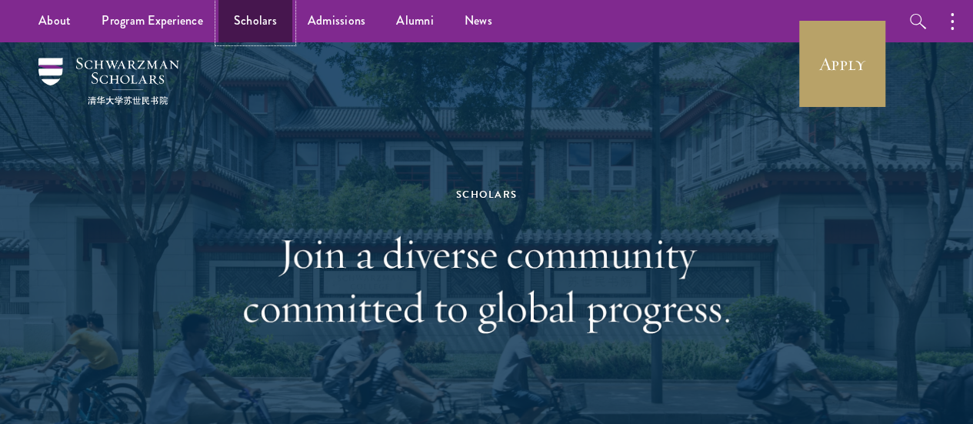
click at [241, 26] on link "Scholars" at bounding box center [255, 21] width 74 height 42
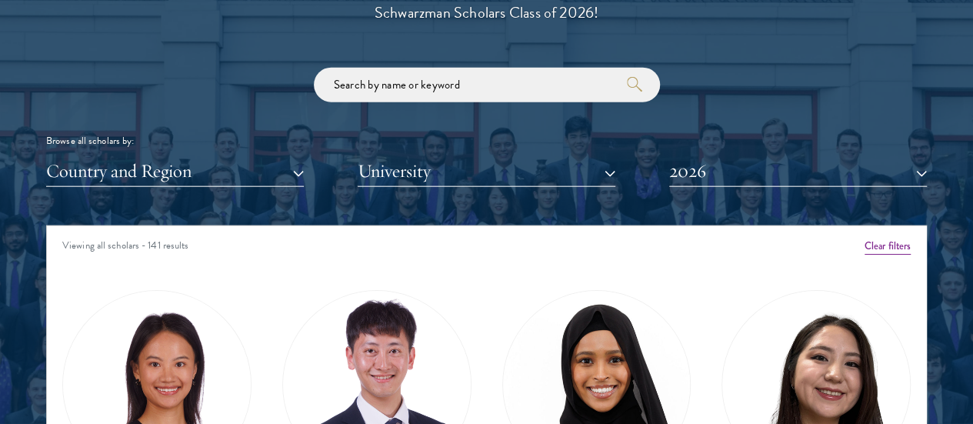
scroll to position [1794, 0]
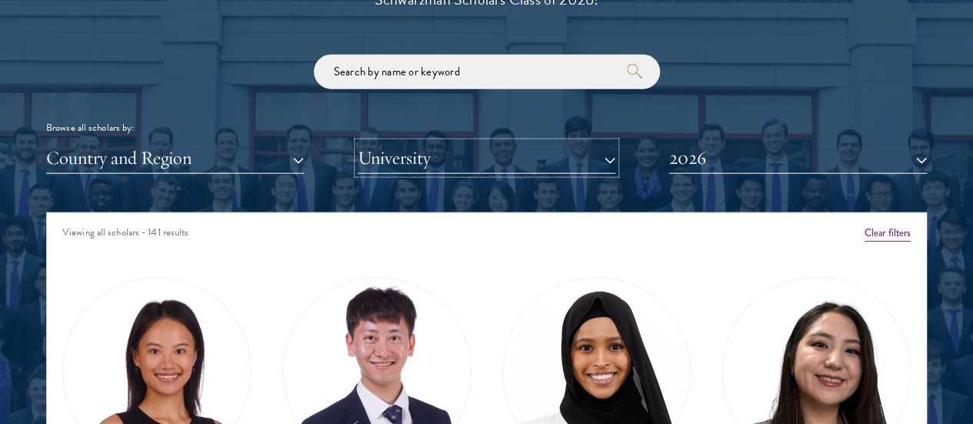
click at [518, 142] on button "University" at bounding box center [487, 158] width 258 height 32
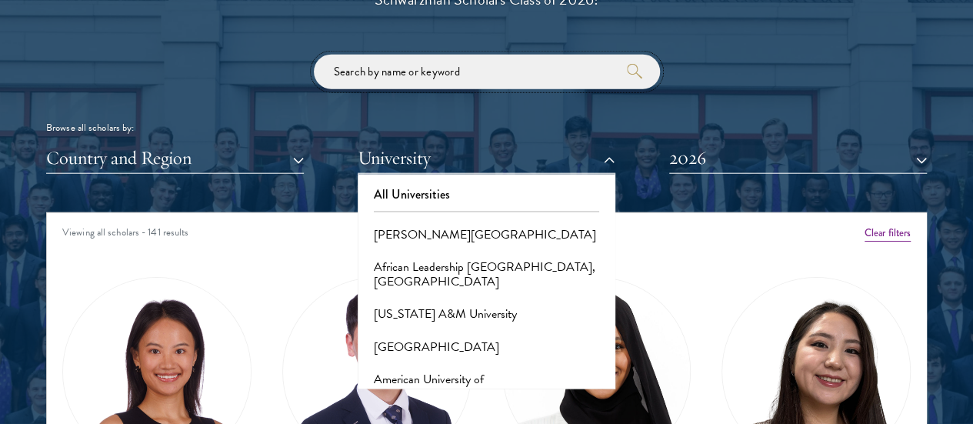
click at [463, 55] on input "search" at bounding box center [487, 72] width 346 height 35
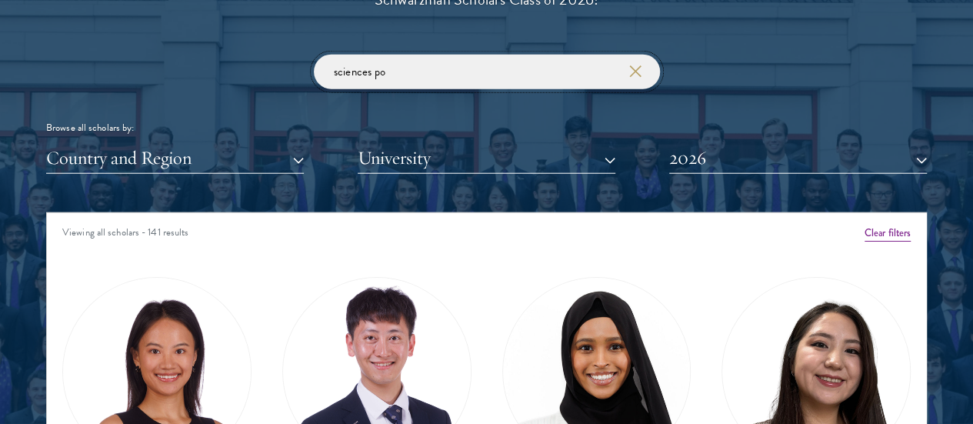
type input "sciences po"
click button "submit" at bounding box center [0, 0] width 0 height 0
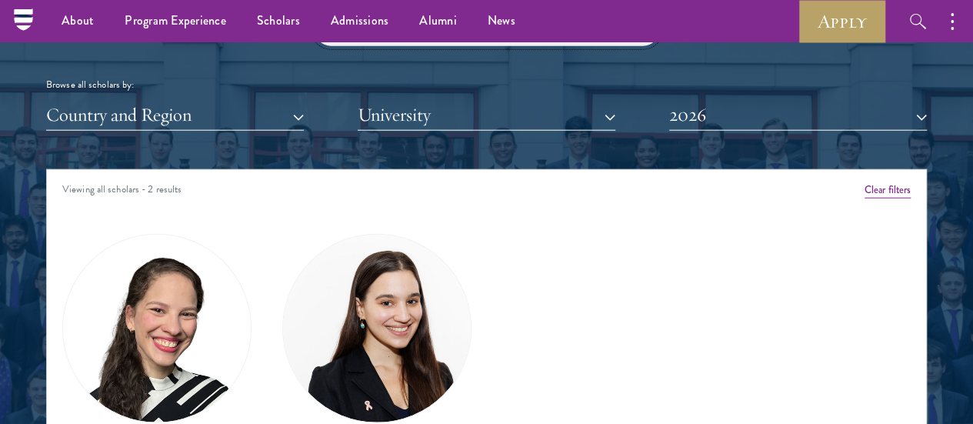
scroll to position [1831, 0]
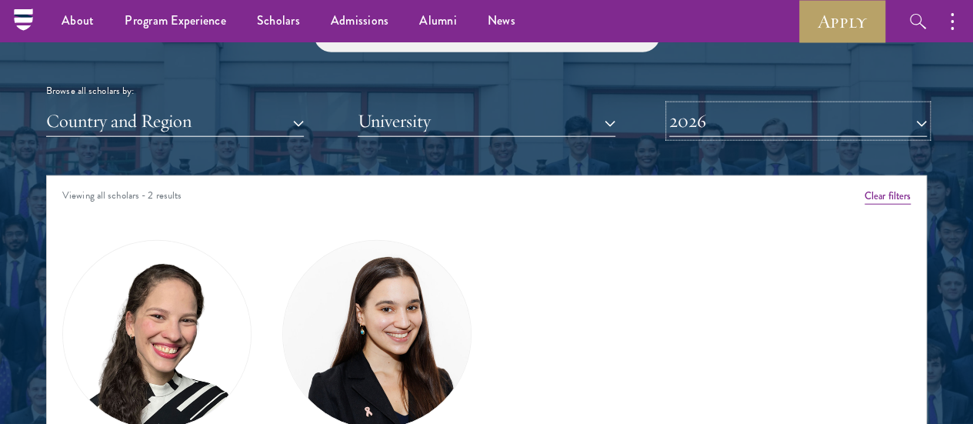
click at [698, 105] on button "2026" at bounding box center [798, 121] width 258 height 32
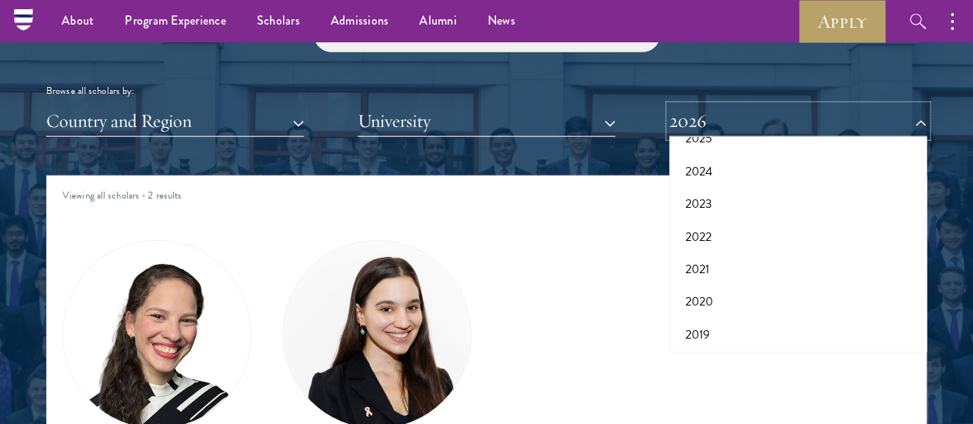
scroll to position [0, 0]
click at [723, 214] on button "2025" at bounding box center [798, 230] width 248 height 32
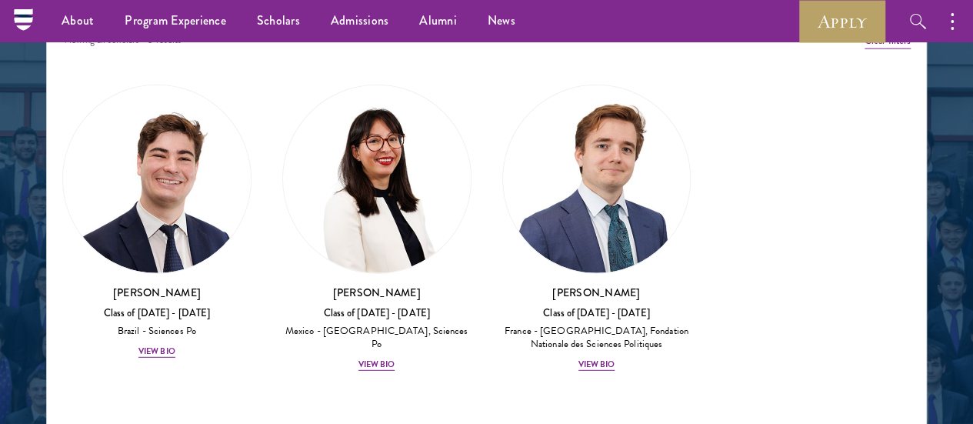
scroll to position [1979, 0]
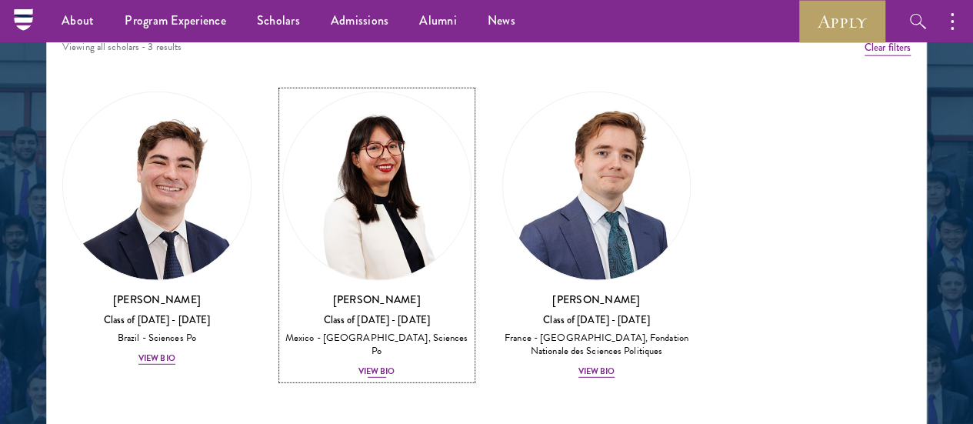
click at [335, 292] on div "[PERSON_NAME] Class of [DATE] - [DATE] [GEOGRAPHIC_DATA] - [GEOGRAPHIC_DATA], S…" at bounding box center [376, 336] width 189 height 88
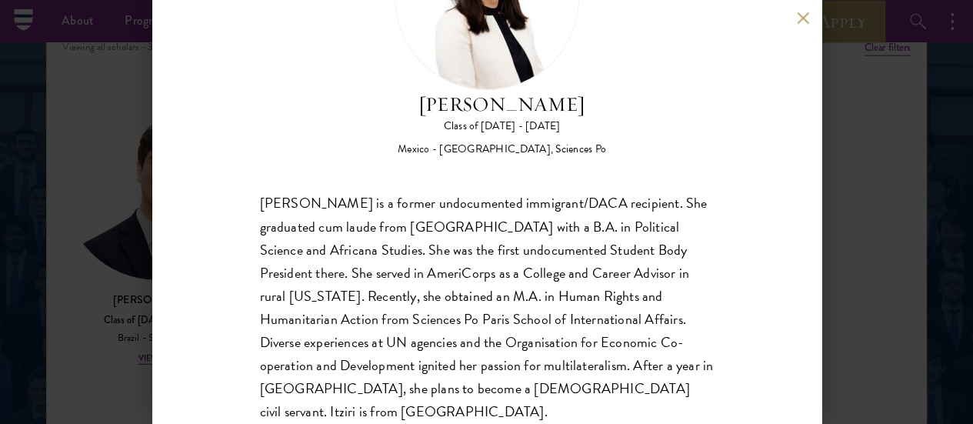
scroll to position [142, 0]
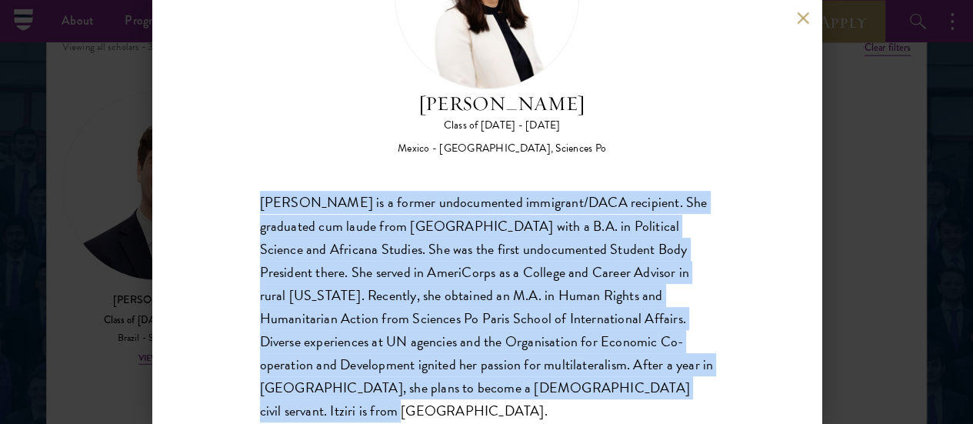
drag, startPoint x: 254, startPoint y: 138, endPoint x: 514, endPoint y: 367, distance: 346.6
click at [514, 367] on div "[PERSON_NAME] Class of [DATE] - [DATE] [GEOGRAPHIC_DATA] - [GEOGRAPHIC_DATA], S…" at bounding box center [486, 212] width 669 height 424
copy div "[PERSON_NAME] is a former undocumented immigrant/DACA recipient. She graduated …"
